Goal: Task Accomplishment & Management: Use online tool/utility

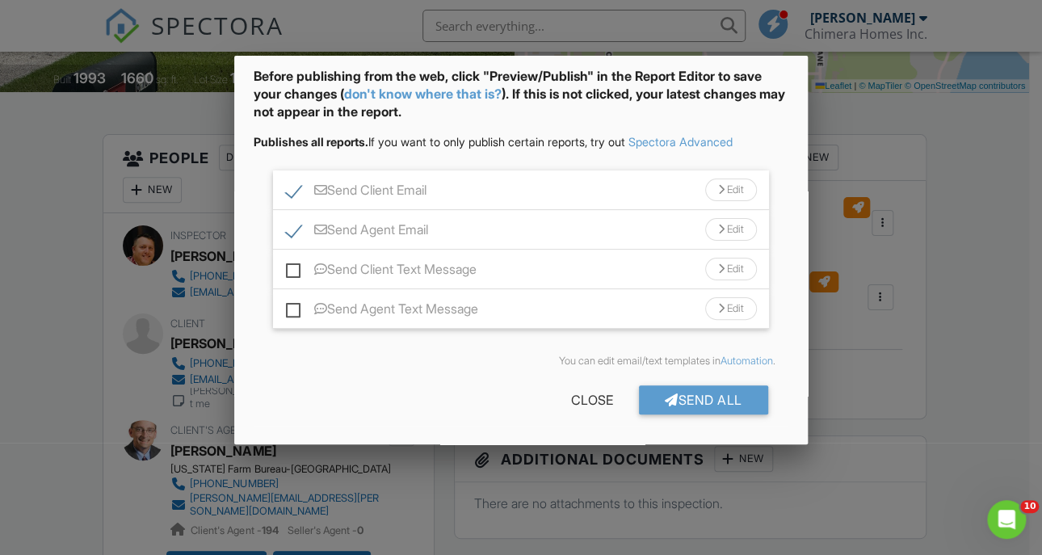
click at [95, 288] on div at bounding box center [521, 266] width 1042 height 694
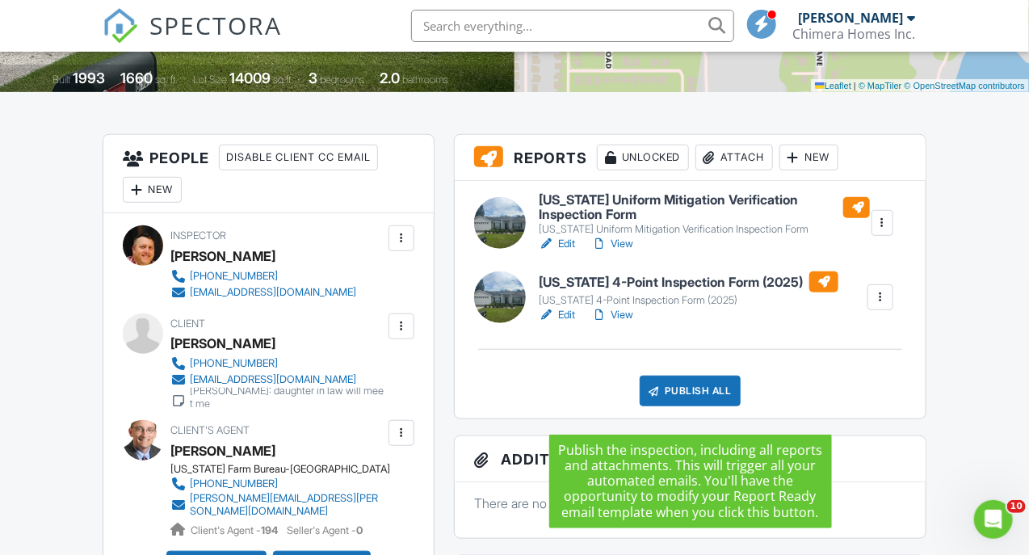
click at [667, 405] on div "Publish All" at bounding box center [690, 391] width 101 height 31
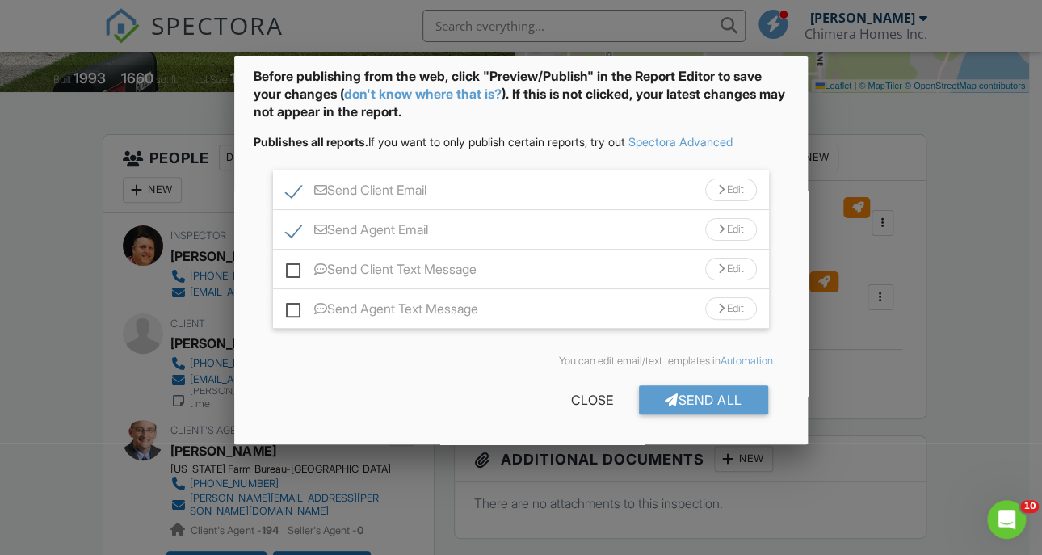
click at [667, 405] on div "Send All" at bounding box center [703, 399] width 129 height 29
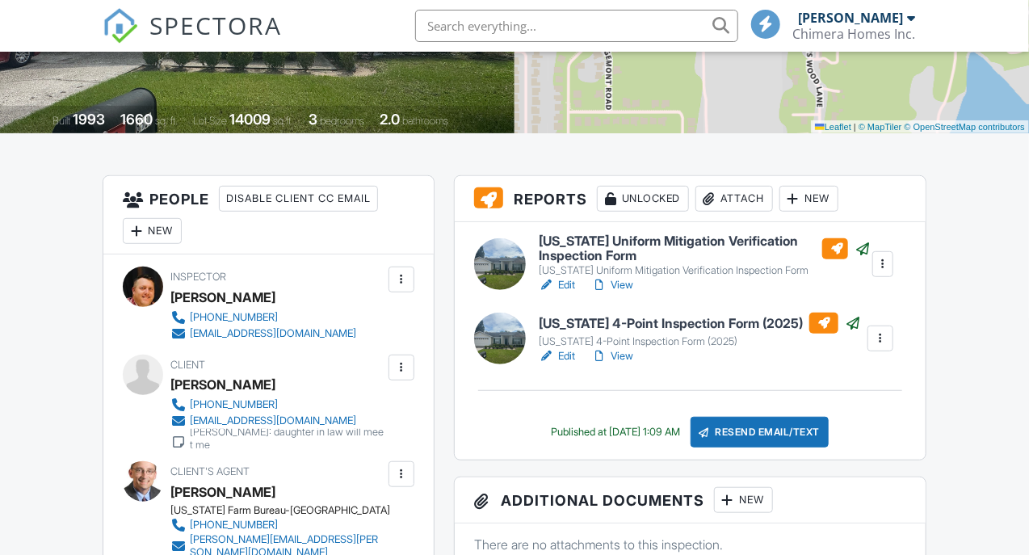
scroll to position [339, 0]
